Goal: Information Seeking & Learning: Learn about a topic

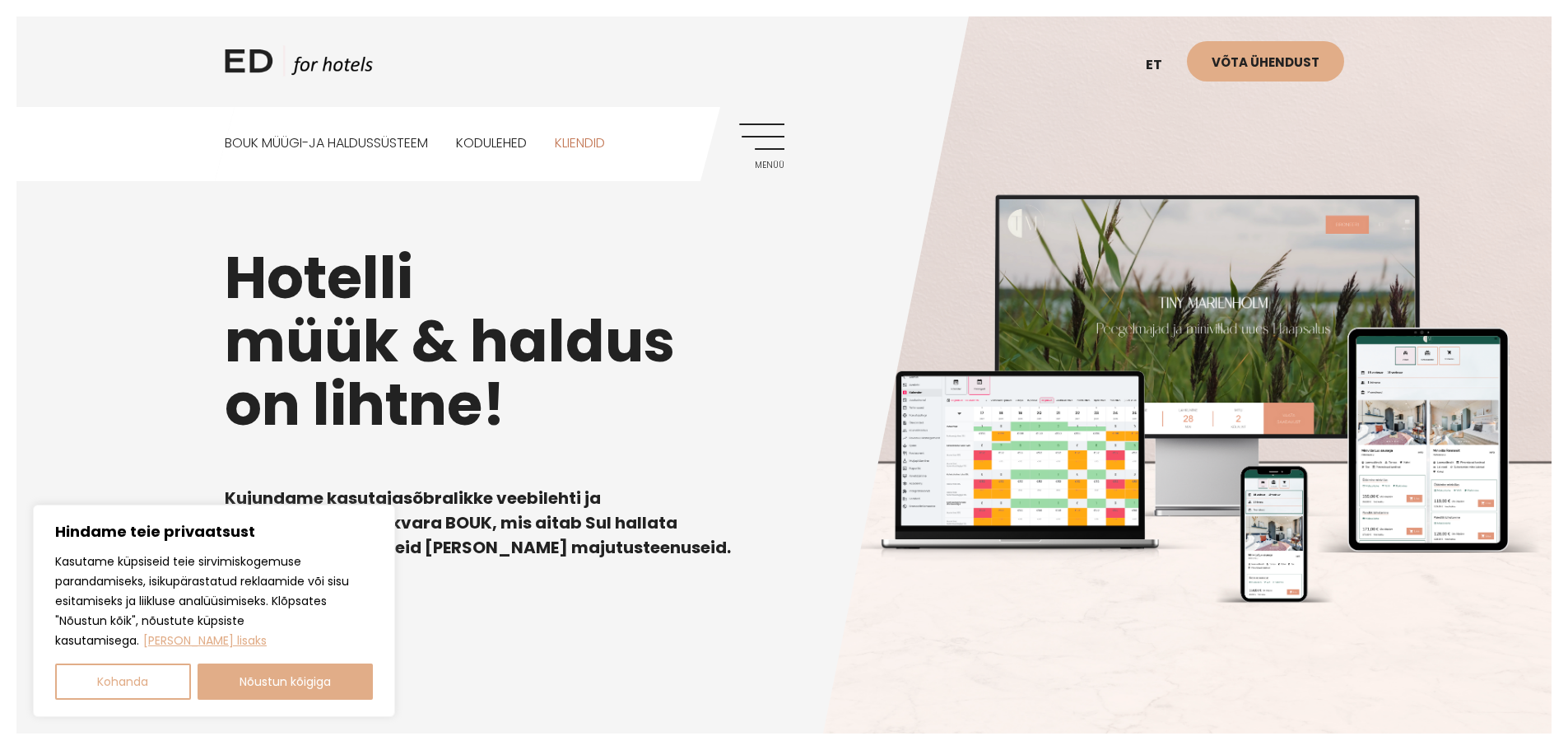
click at [597, 141] on link "Kliendid" at bounding box center [580, 144] width 50 height 74
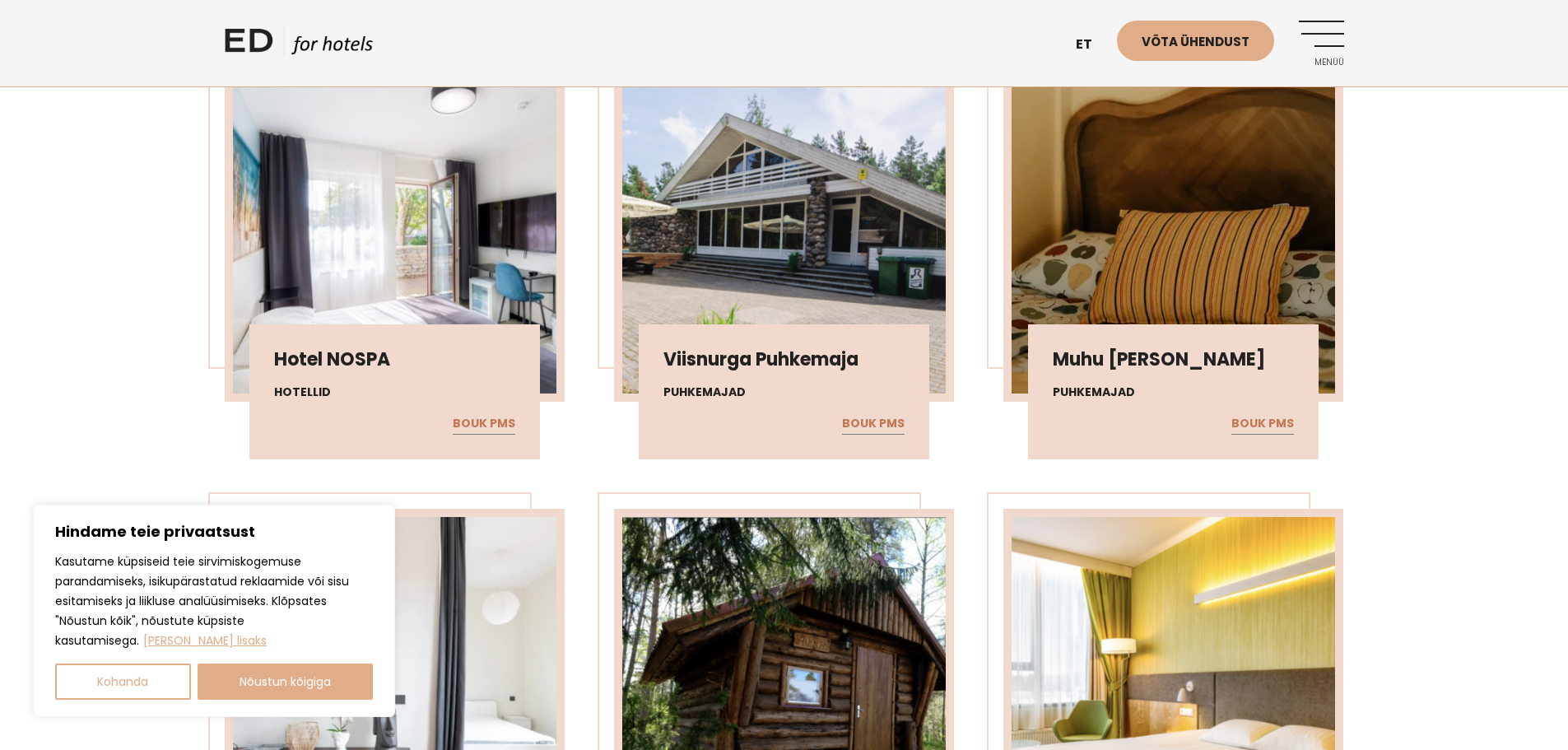
scroll to position [1564, 0]
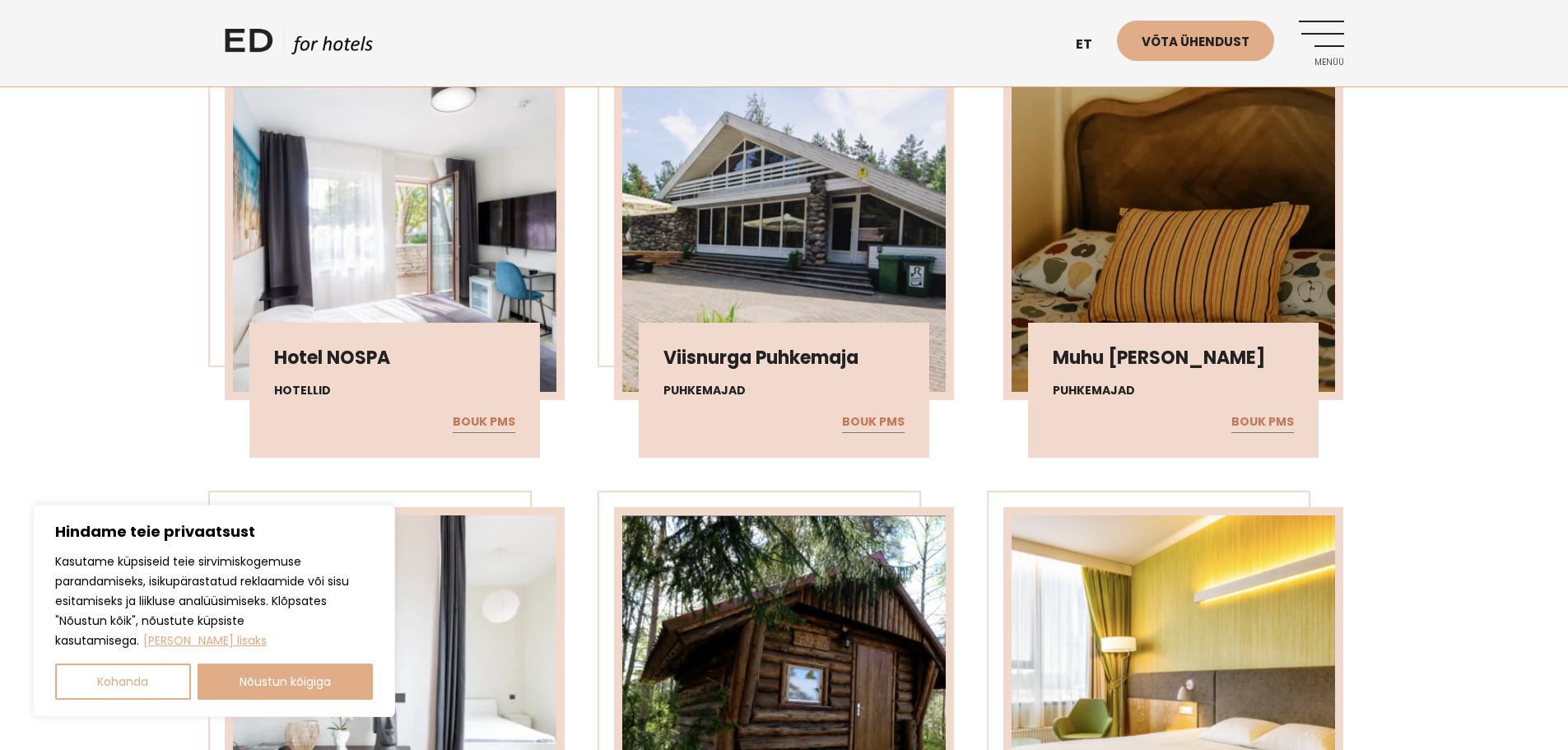
click at [1229, 260] on img at bounding box center [1173, 225] width 323 height 331
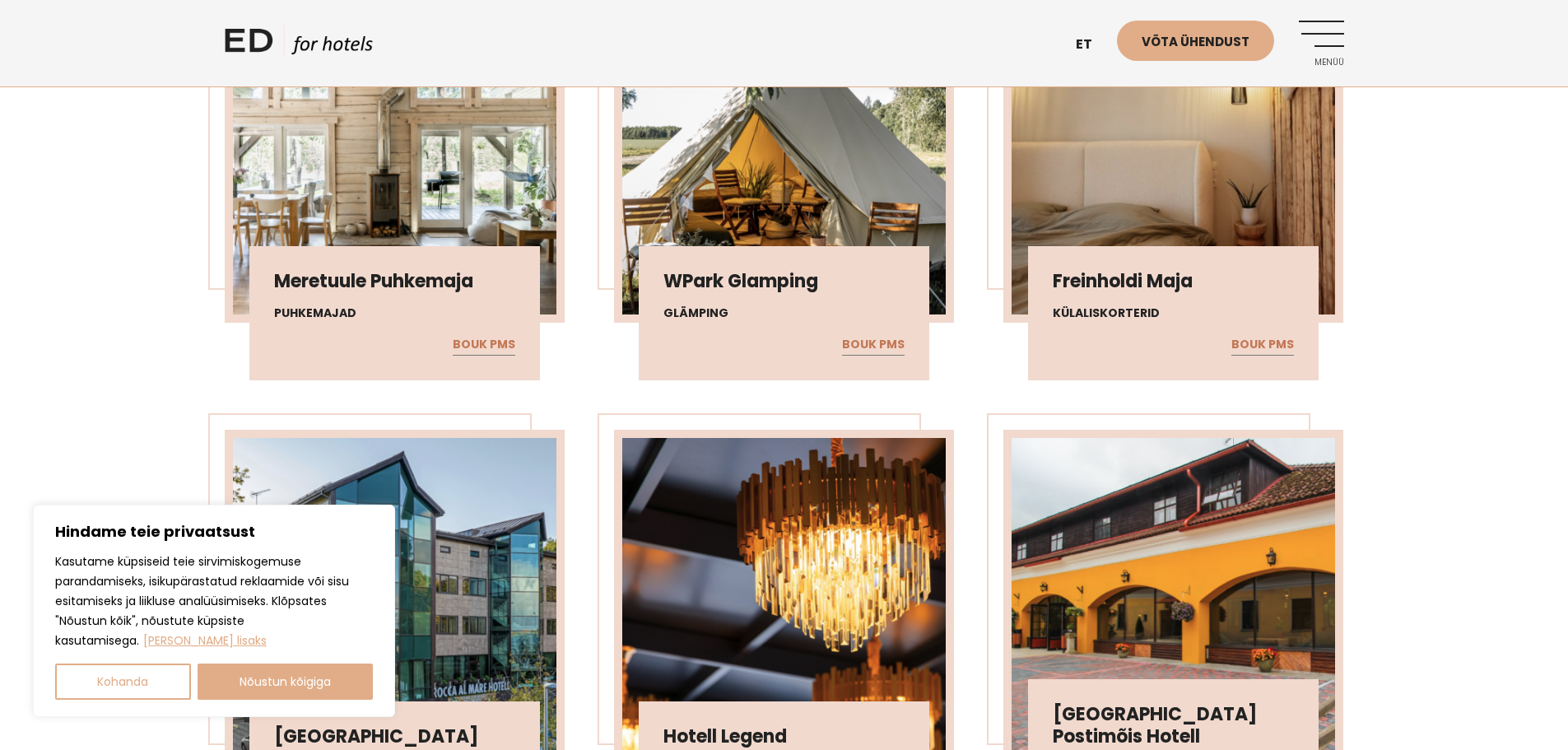
scroll to position [2469, 0]
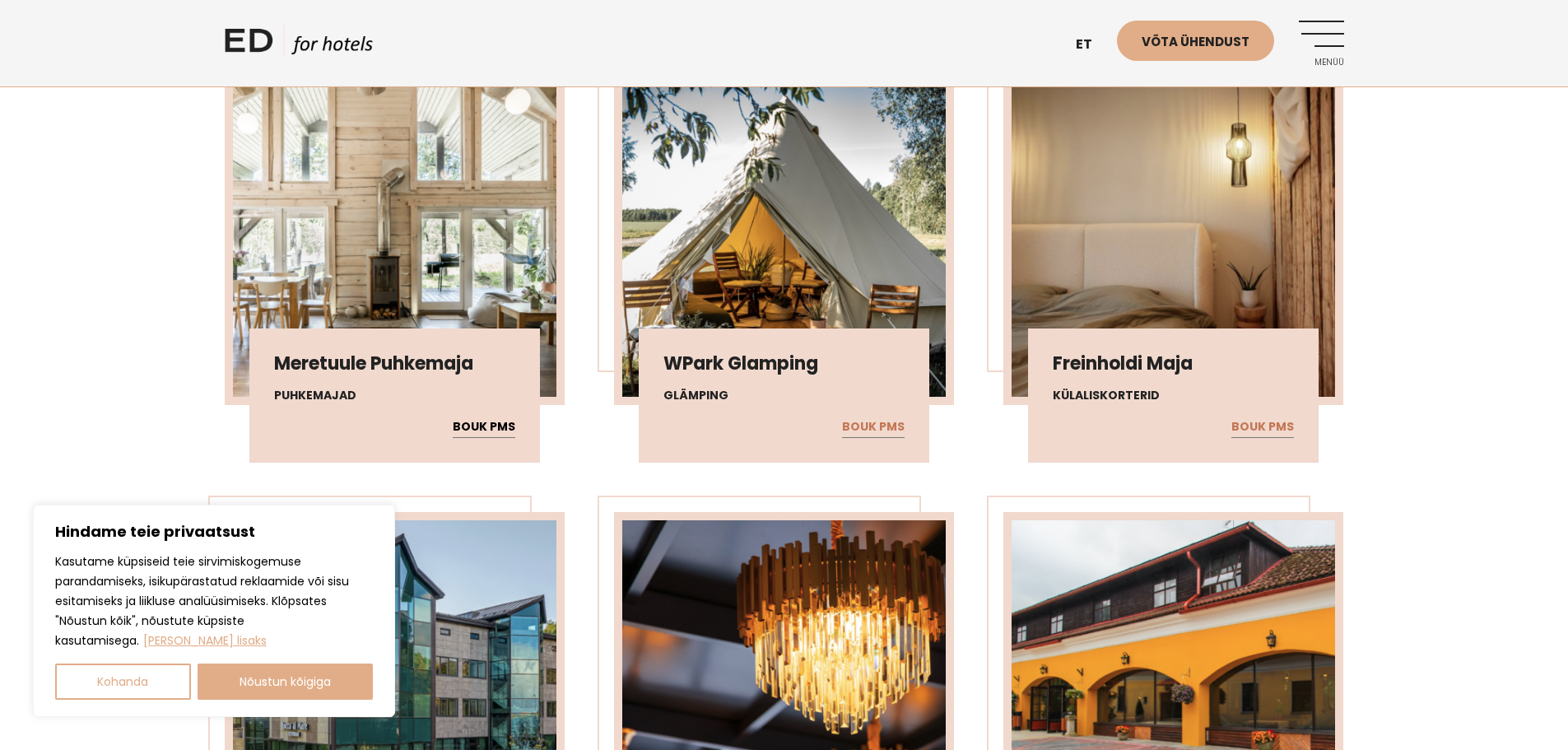
click at [478, 426] on link "BOUK PMS" at bounding box center [484, 428] width 63 height 22
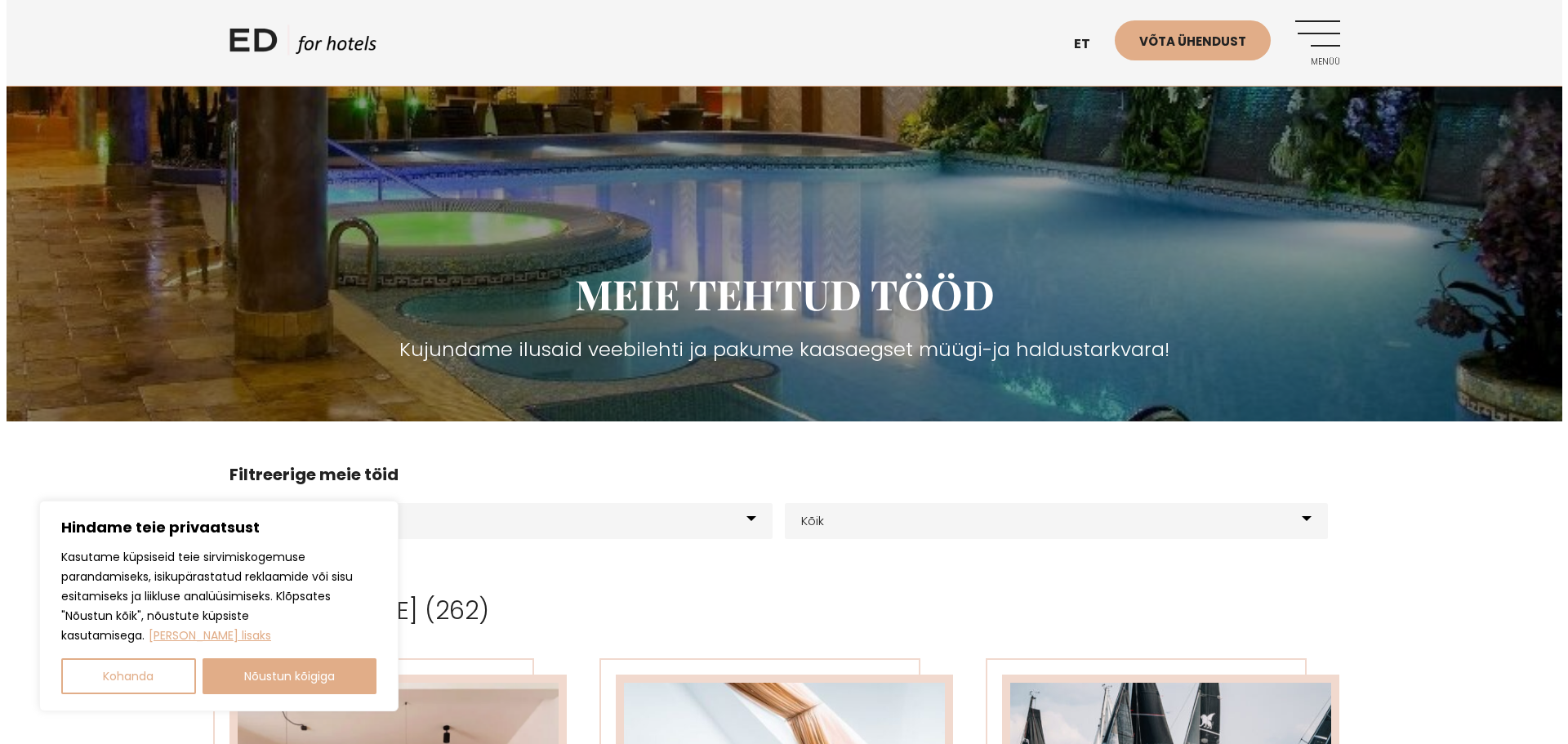
scroll to position [0, 0]
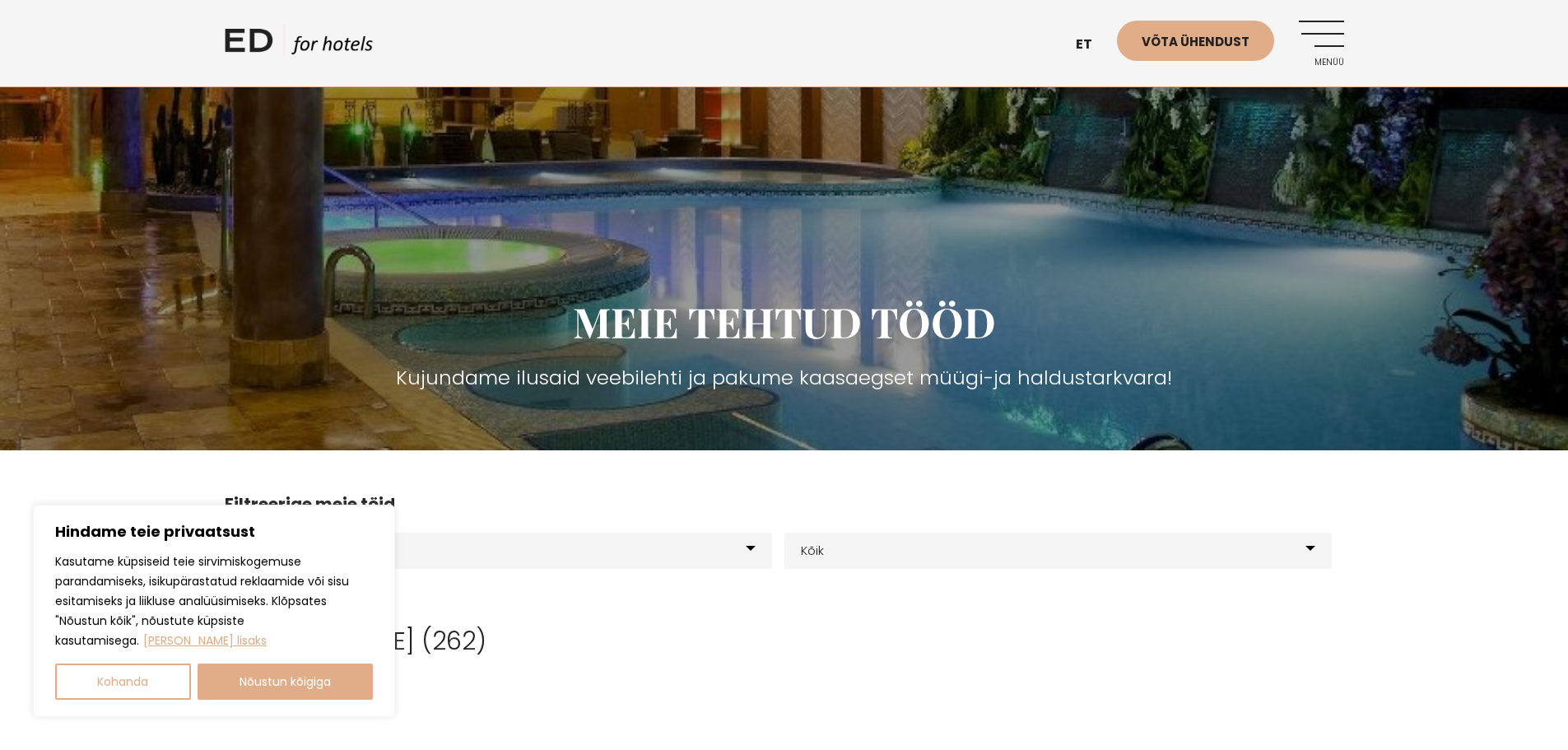
click at [1310, 35] on link "Menüü" at bounding box center [1321, 43] width 45 height 45
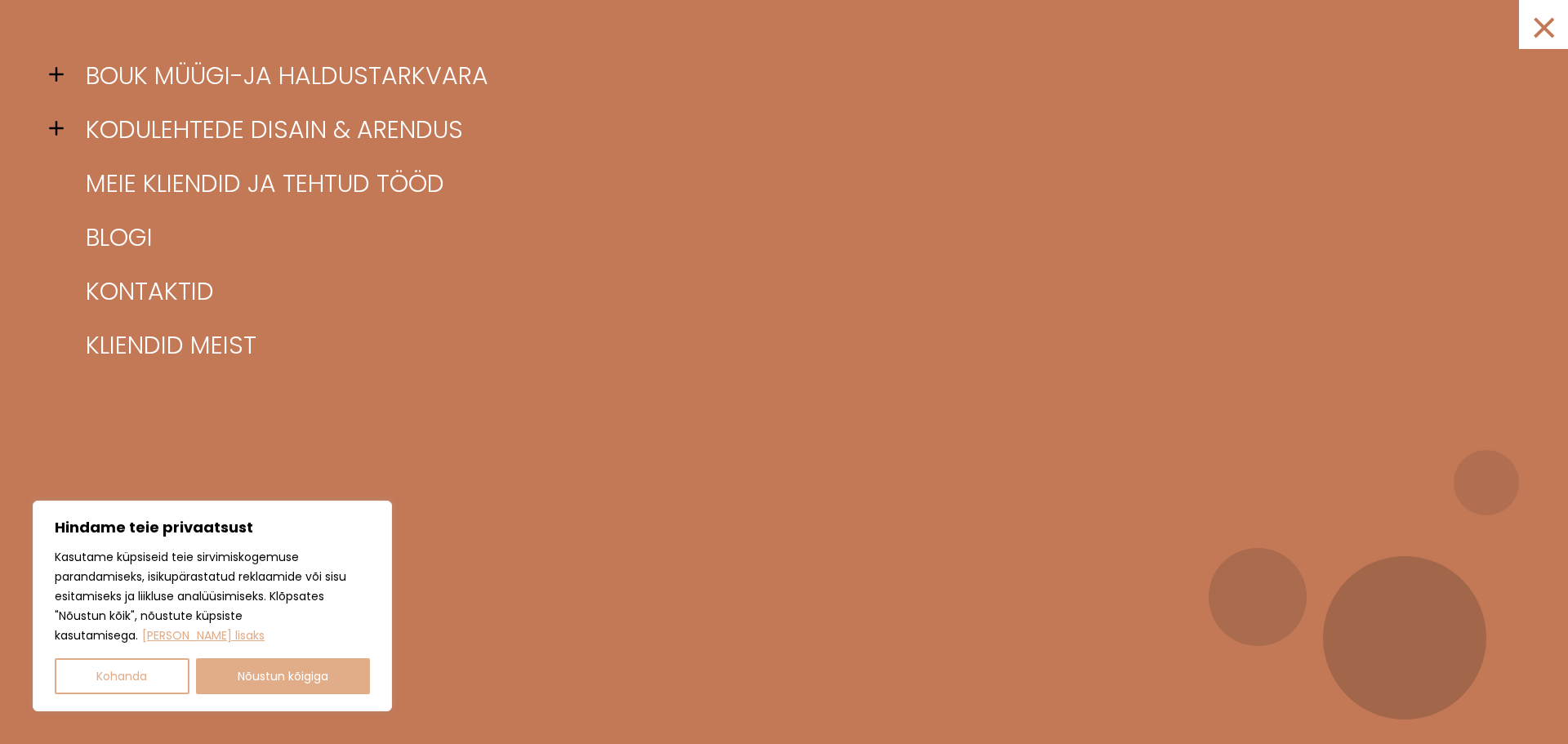
click at [65, 69] on span at bounding box center [61, 74] width 24 height 24
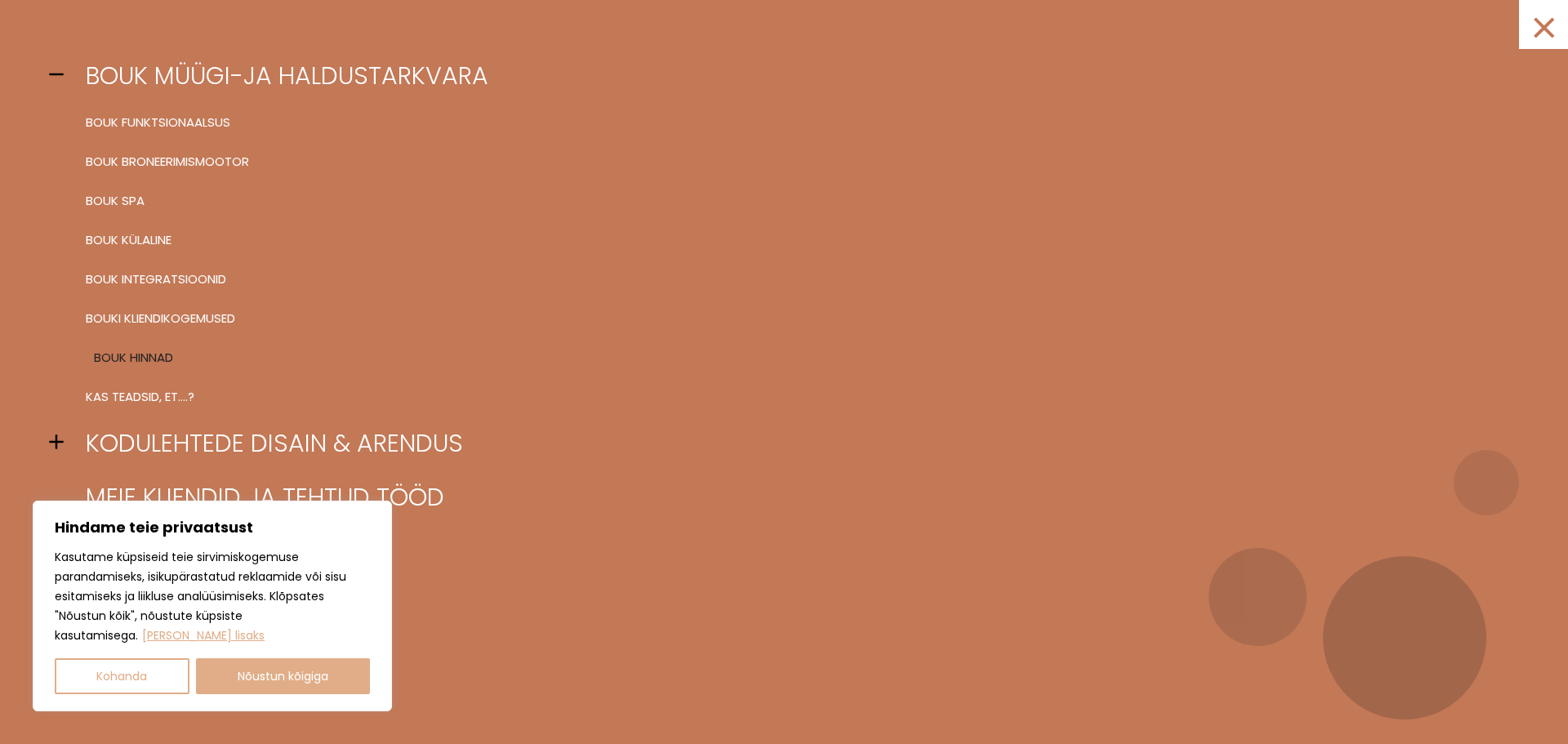
click at [107, 350] on link "BOUK hinnad" at bounding box center [805, 357] width 1446 height 39
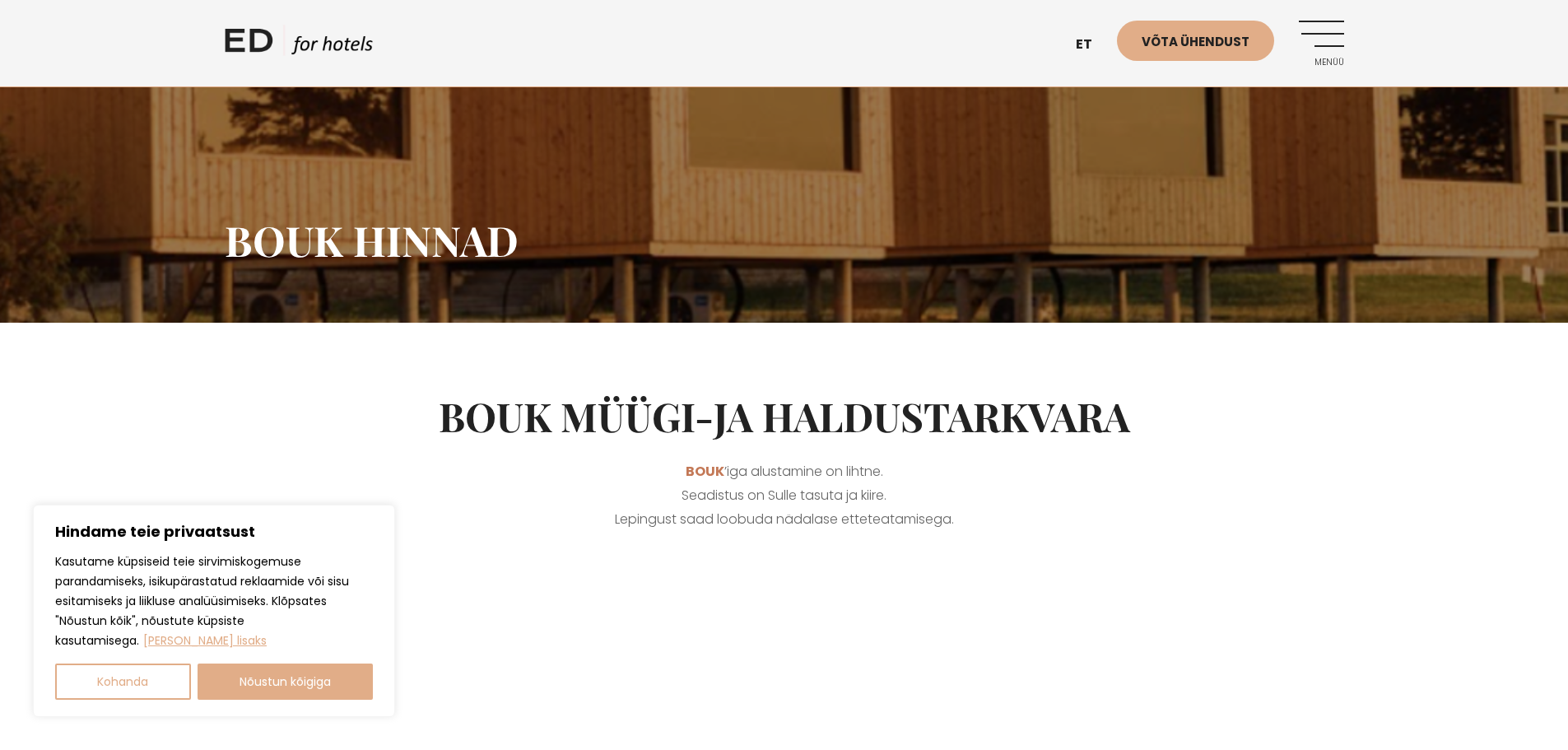
scroll to position [164, 0]
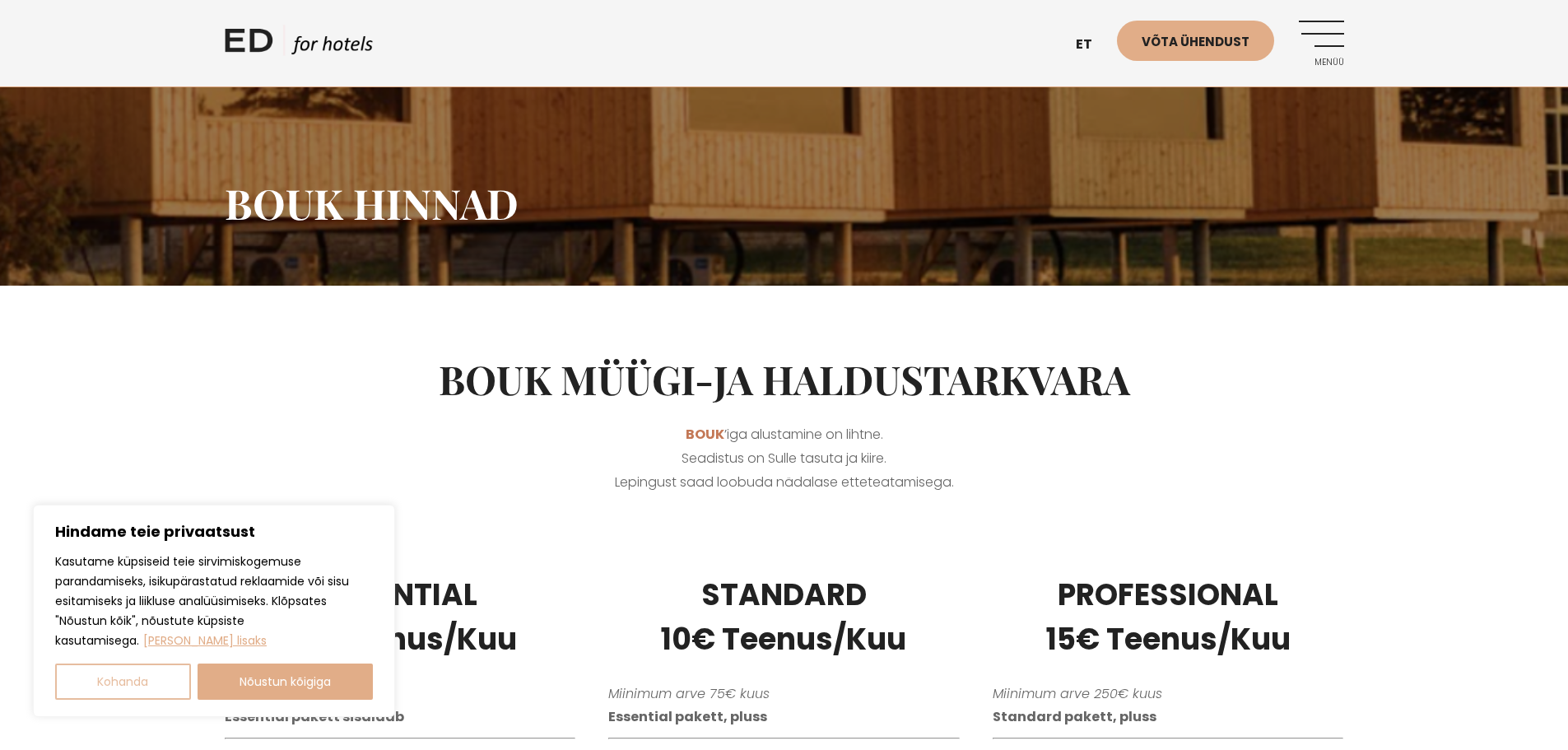
click at [125, 681] on button "Kohanda" at bounding box center [122, 682] width 136 height 36
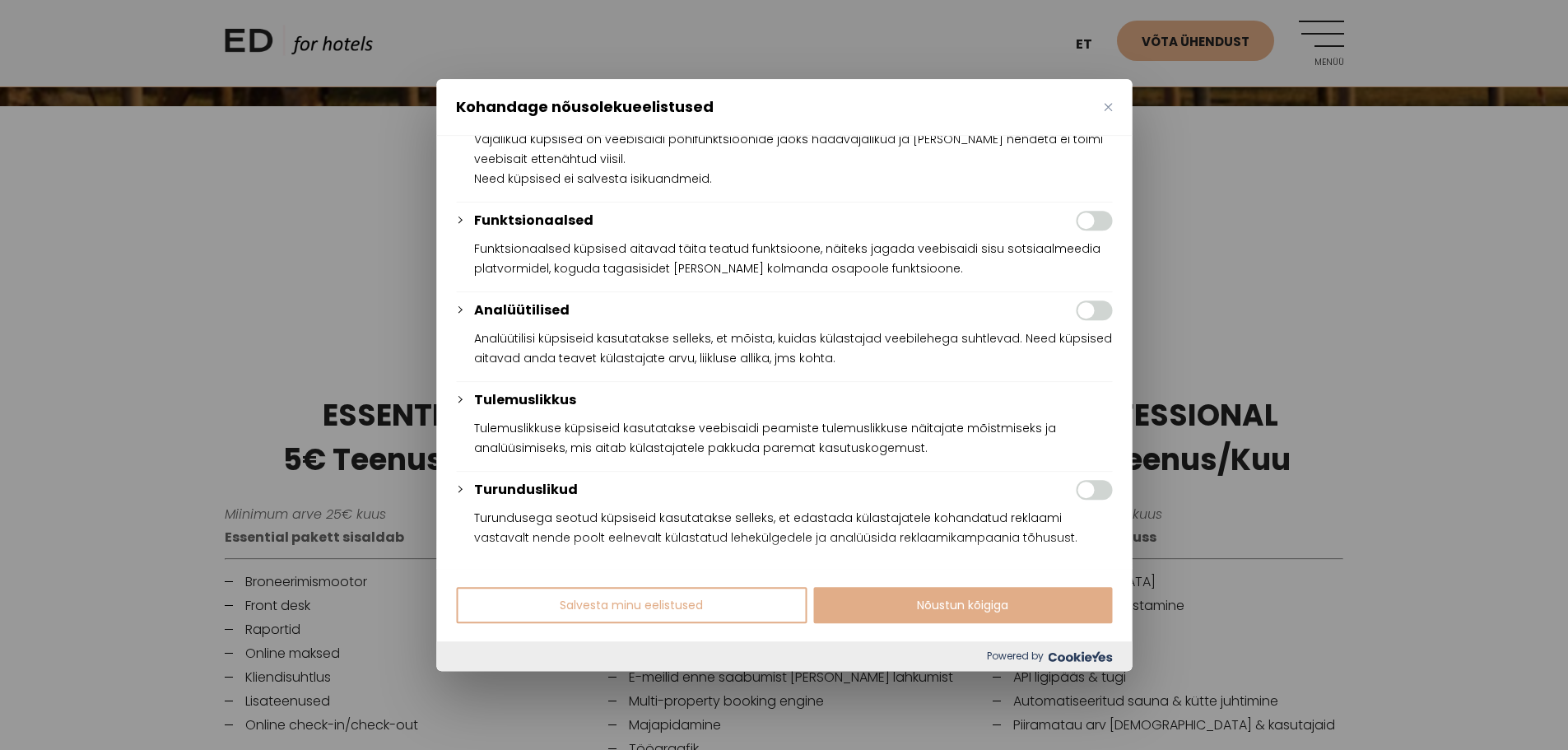
scroll to position [494, 0]
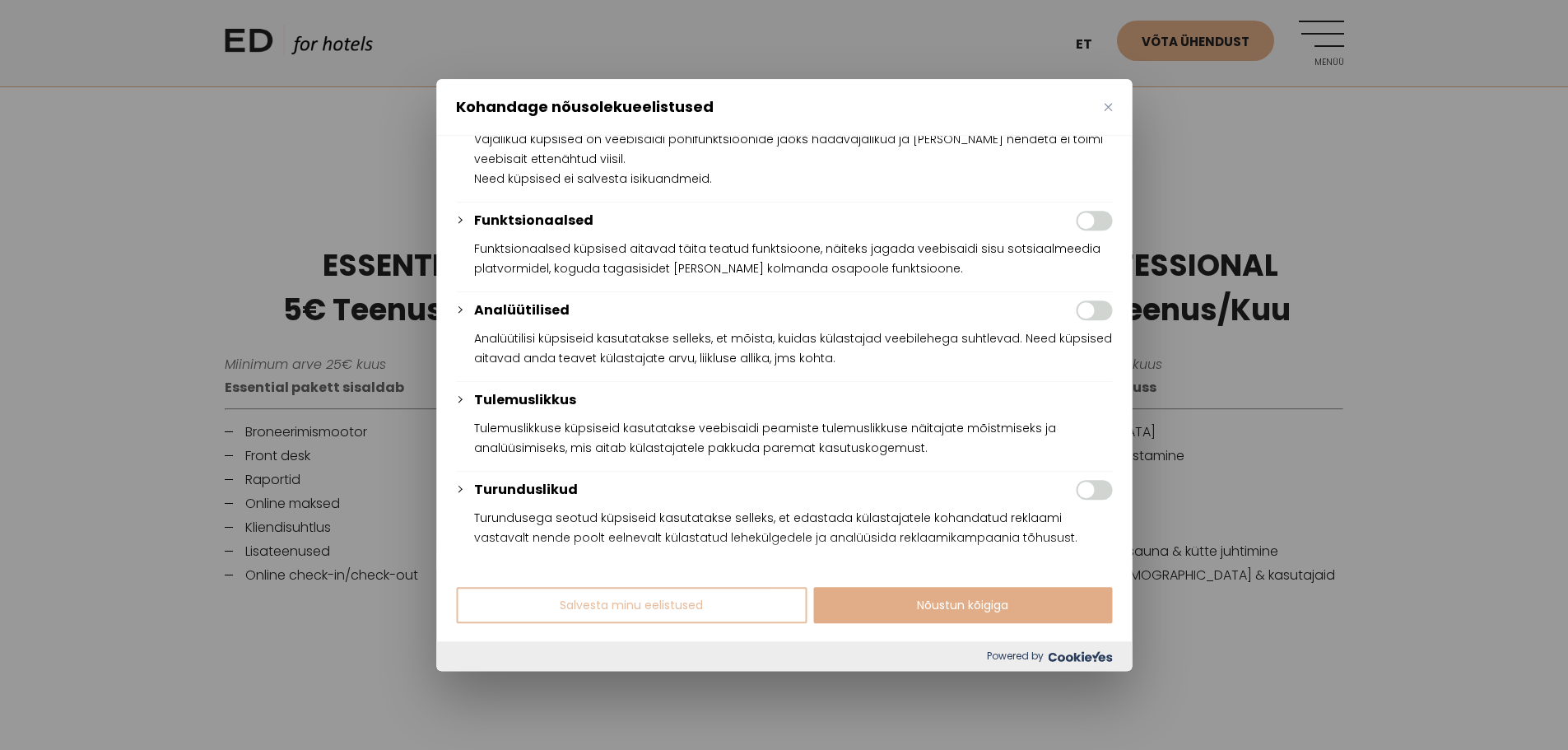
click at [611, 613] on button "Salvesta minu eelistused" at bounding box center [631, 604] width 350 height 36
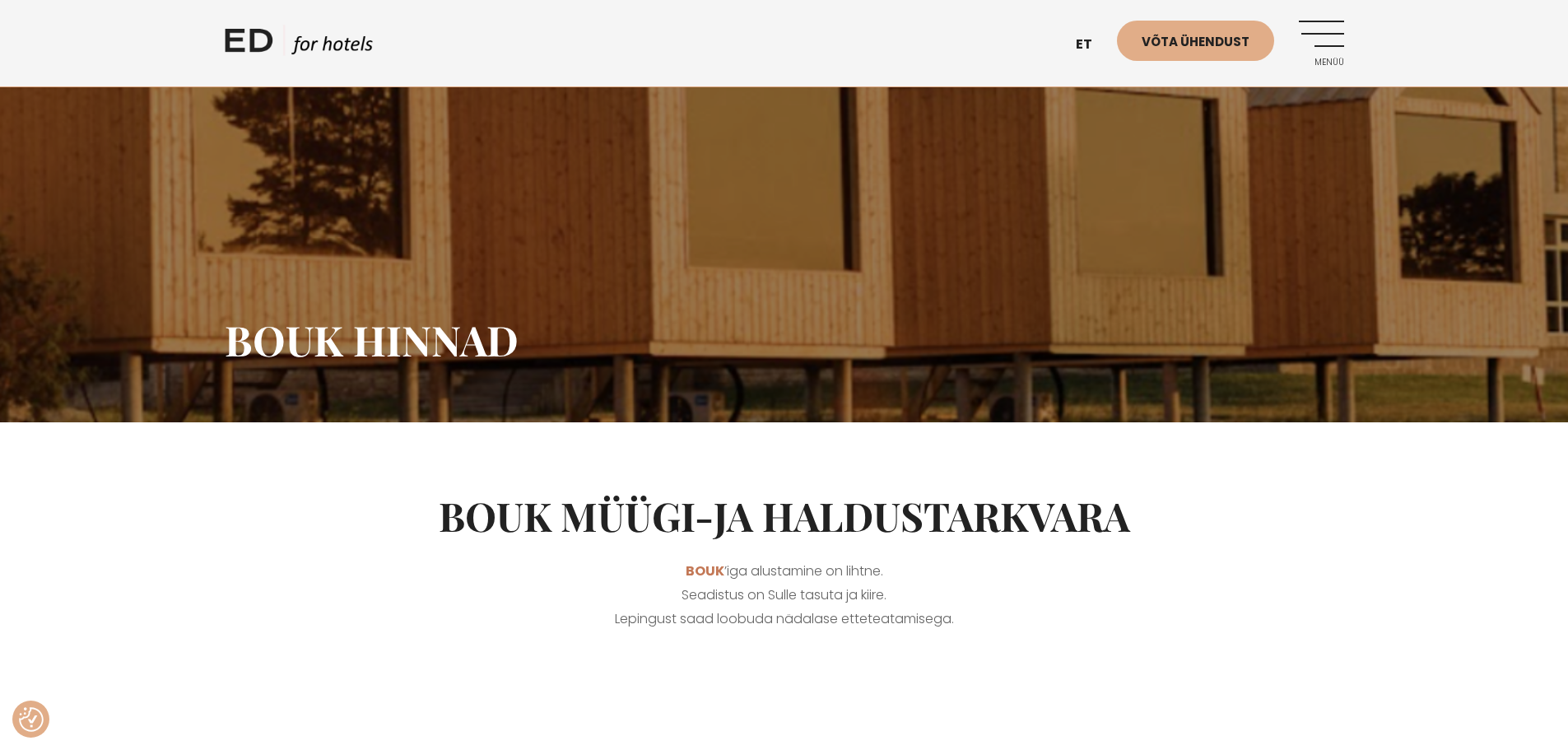
scroll to position [0, 0]
